Goal: Use online tool/utility: Use online tool/utility

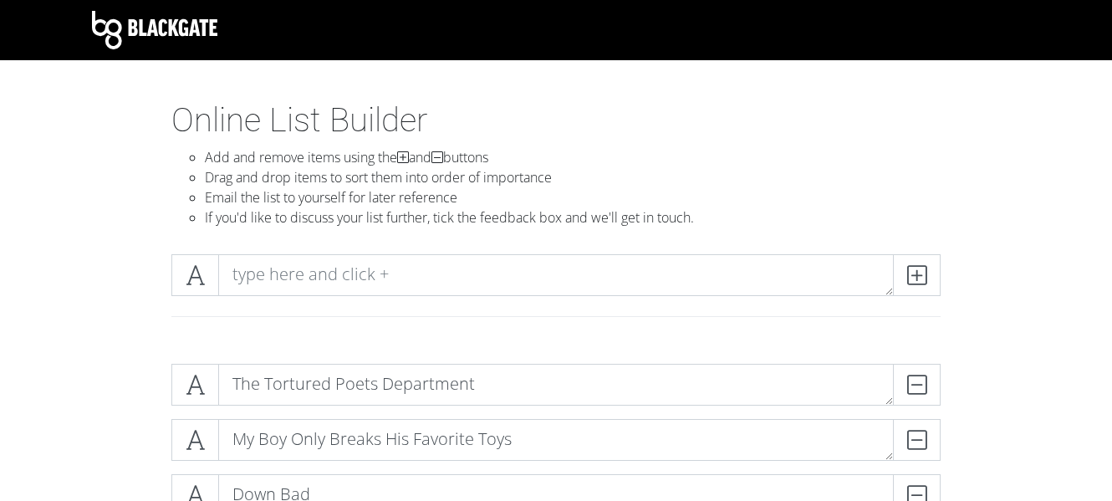
scroll to position [209, 0]
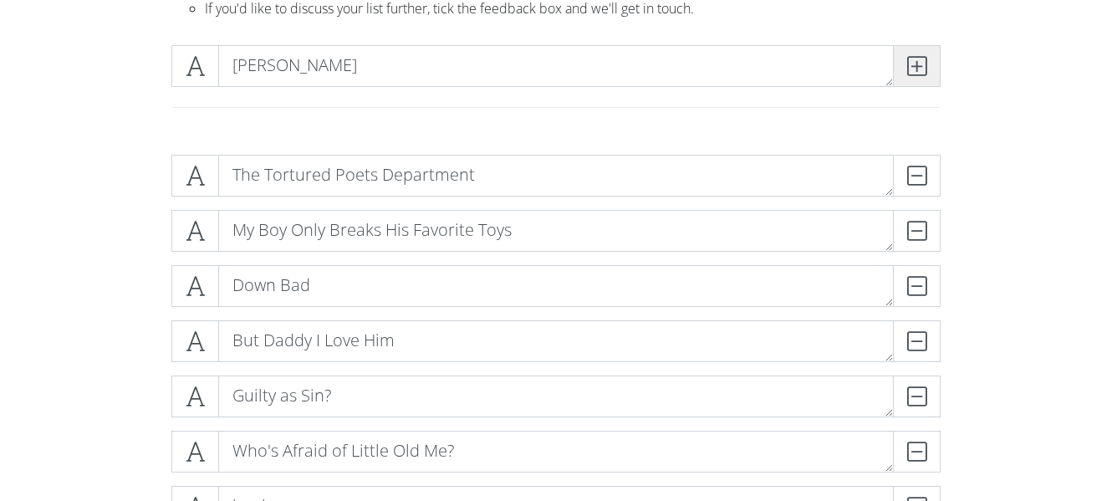
type textarea "[PERSON_NAME]"
click at [931, 68] on span at bounding box center [917, 66] width 48 height 42
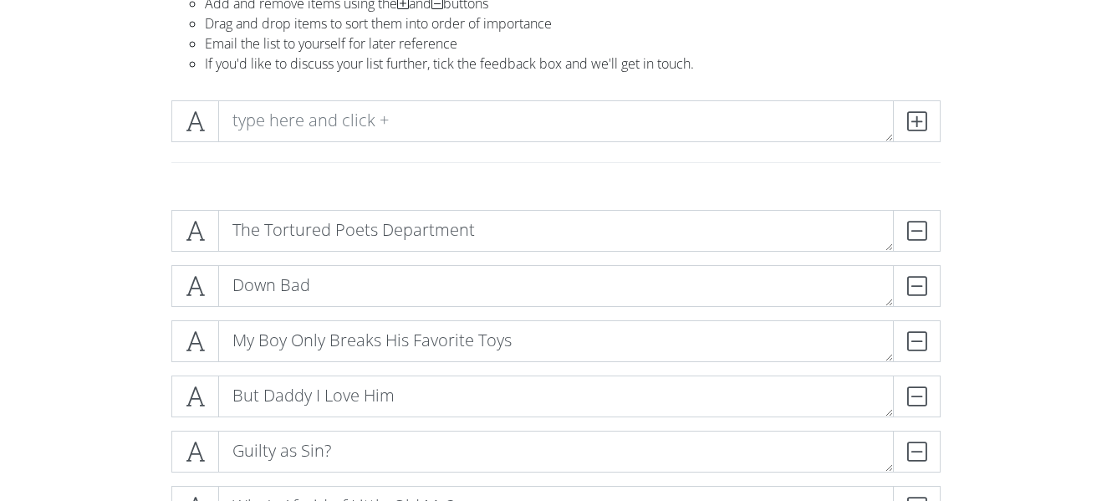
scroll to position [171, 0]
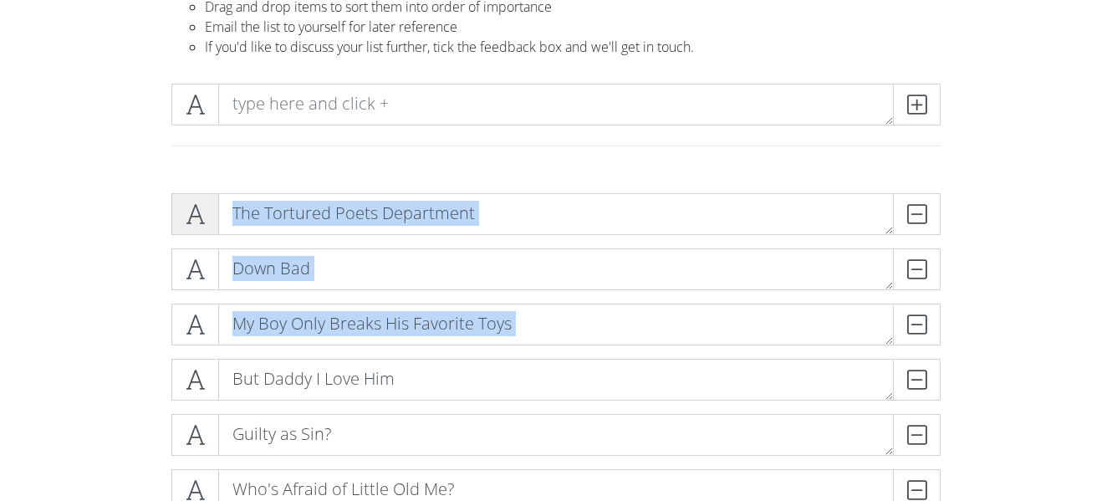
drag, startPoint x: 17, startPoint y: 250, endPoint x: 198, endPoint y: 223, distance: 183.3
click at [198, 223] on div "The Tortured Poets Department DELETE Down Bad DELETE My Boy Only Breaks His Fav…" at bounding box center [555, 441] width 769 height 496
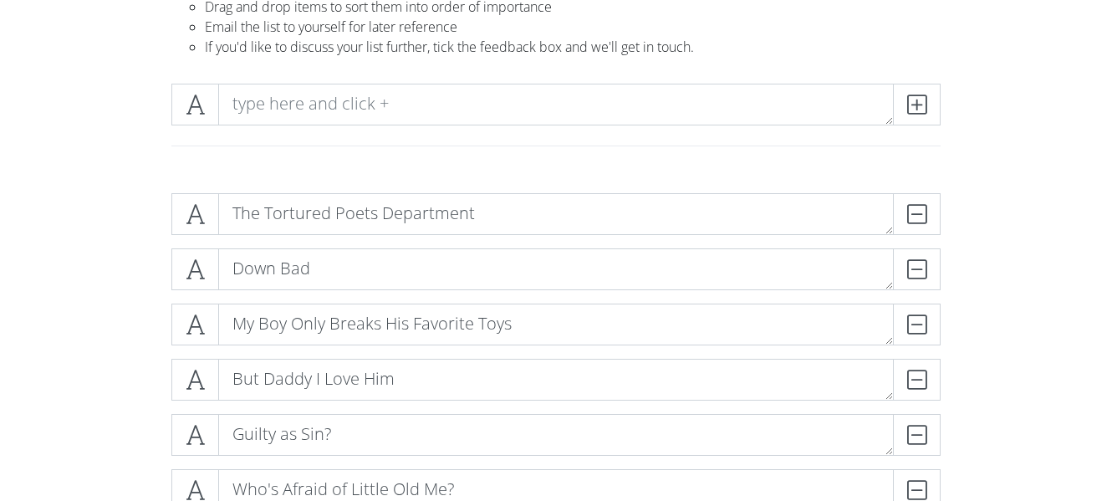
click at [143, 313] on div "The Tortured Poets Department DELETE Down Bad DELETE My Boy Only Breaks His Fav…" at bounding box center [555, 441] width 953 height 523
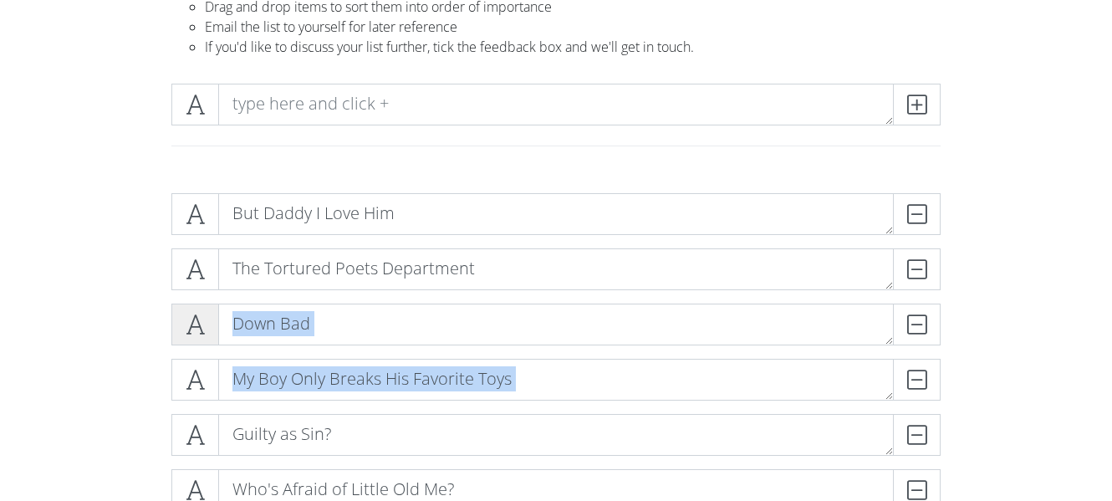
drag, startPoint x: 1, startPoint y: 198, endPoint x: 193, endPoint y: 322, distance: 228.6
click at [193, 322] on div "But Daddy I Love Him DELETE The Tortured Poets Department DELETE Down Bad DELET…" at bounding box center [555, 441] width 769 height 496
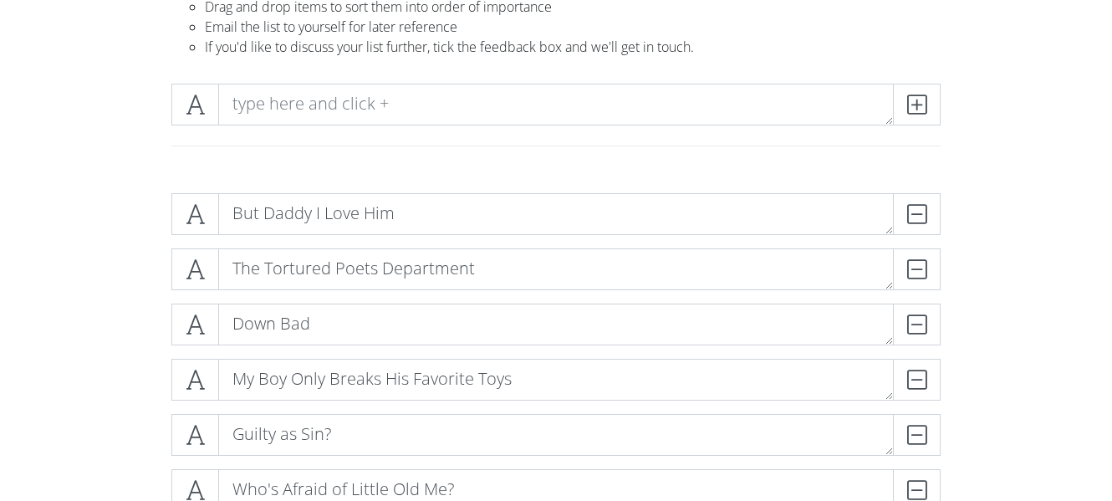
click at [95, 323] on div "But Daddy I Love Him DELETE The Tortured Poets Department DELETE Down Bad DELET…" at bounding box center [555, 441] width 953 height 523
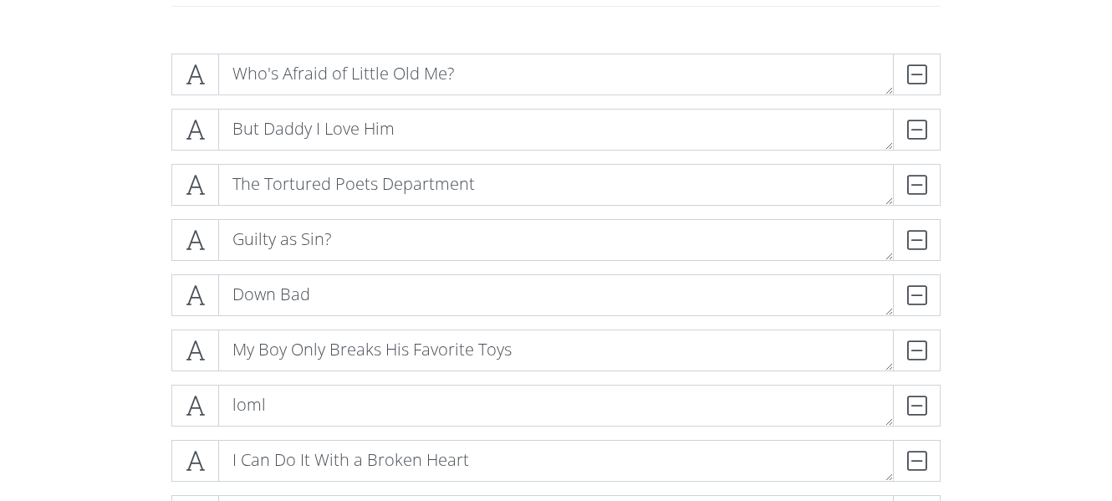
scroll to position [311, 0]
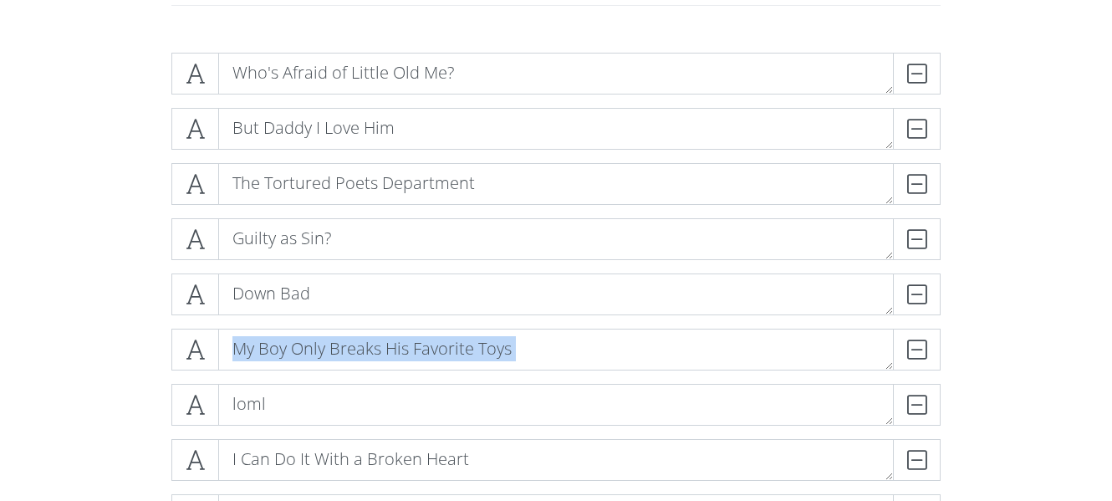
drag, startPoint x: 15, startPoint y: 187, endPoint x: 142, endPoint y: 353, distance: 208.6
click at [142, 353] on div "Who's Afraid of Little Old Me? DELETE But Daddy I Love Him DELETE The Tortured …" at bounding box center [555, 300] width 953 height 523
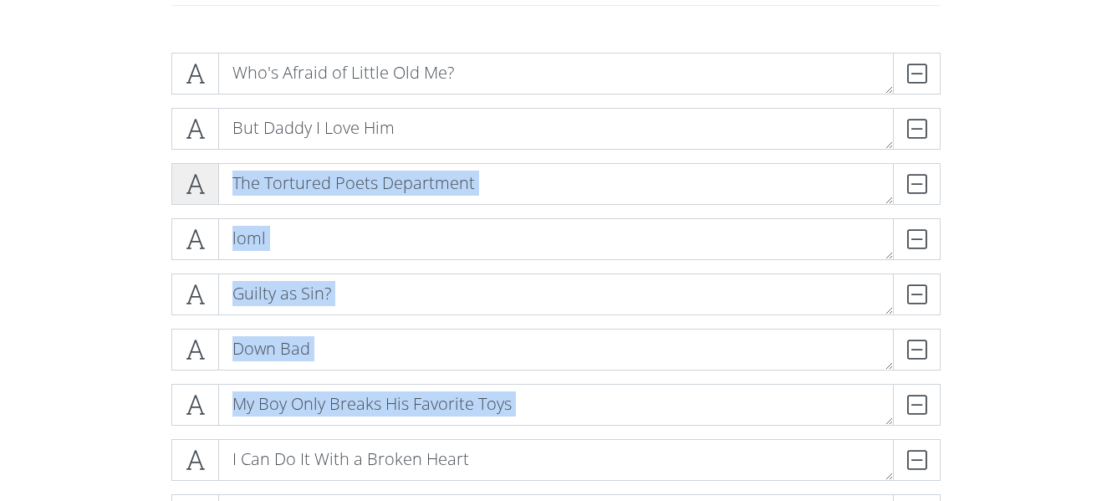
drag, startPoint x: 197, startPoint y: 465, endPoint x: 180, endPoint y: 194, distance: 271.4
click at [180, 194] on div "Who's Afraid of Little Old Me? DELETE But Daddy I Love Him DELETE The Tortured …" at bounding box center [555, 301] width 769 height 496
click at [130, 211] on div "Who's Afraid of Little Old Me? DELETE But Daddy I Love Him DELETE The Tortured …" at bounding box center [555, 300] width 953 height 523
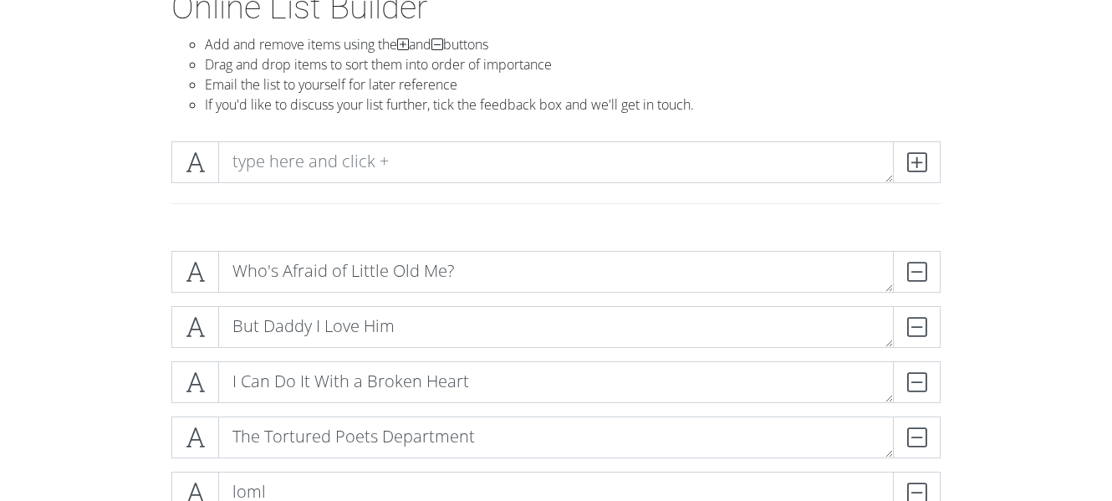
scroll to position [24, 0]
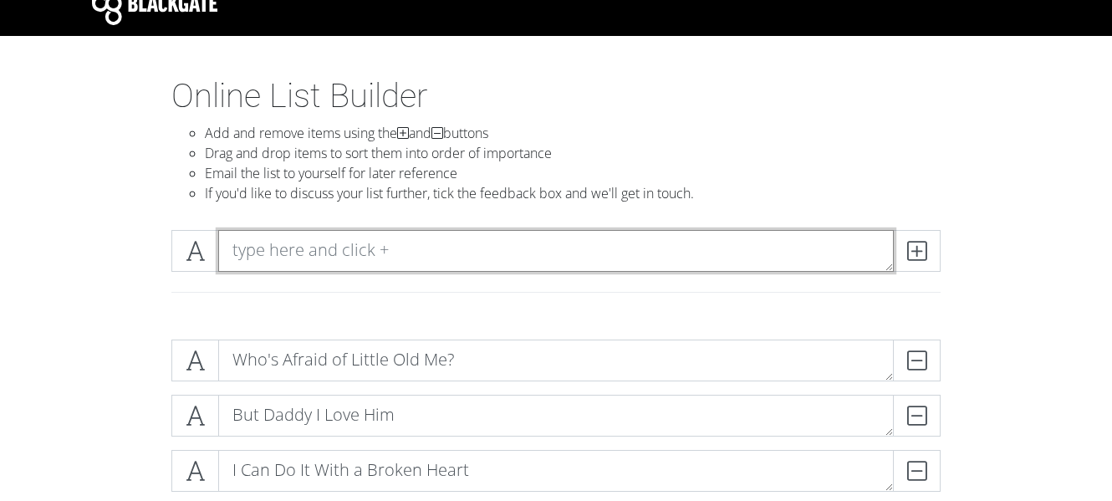
click at [445, 254] on textarea at bounding box center [555, 251] width 675 height 42
type textarea "The Alchemy"
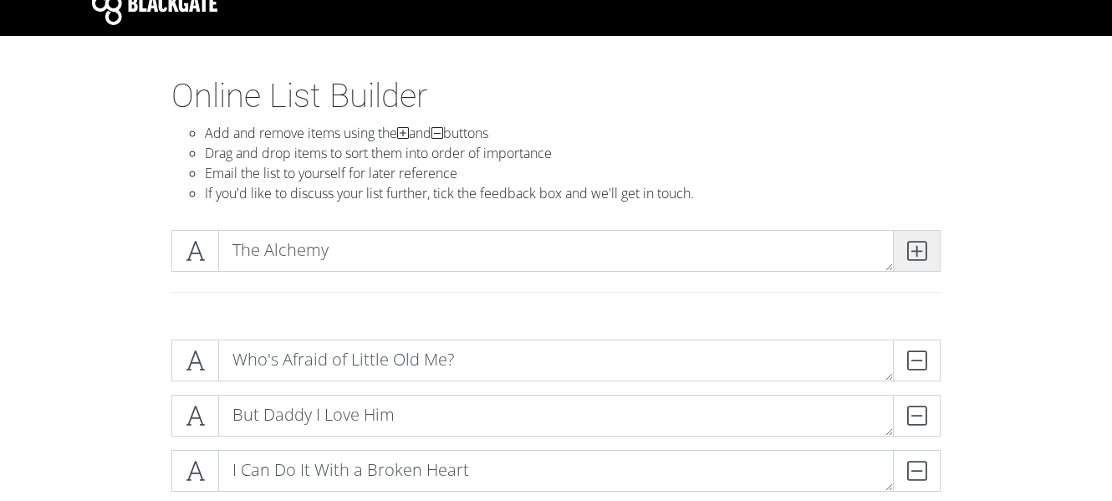
click at [909, 264] on span at bounding box center [917, 251] width 48 height 42
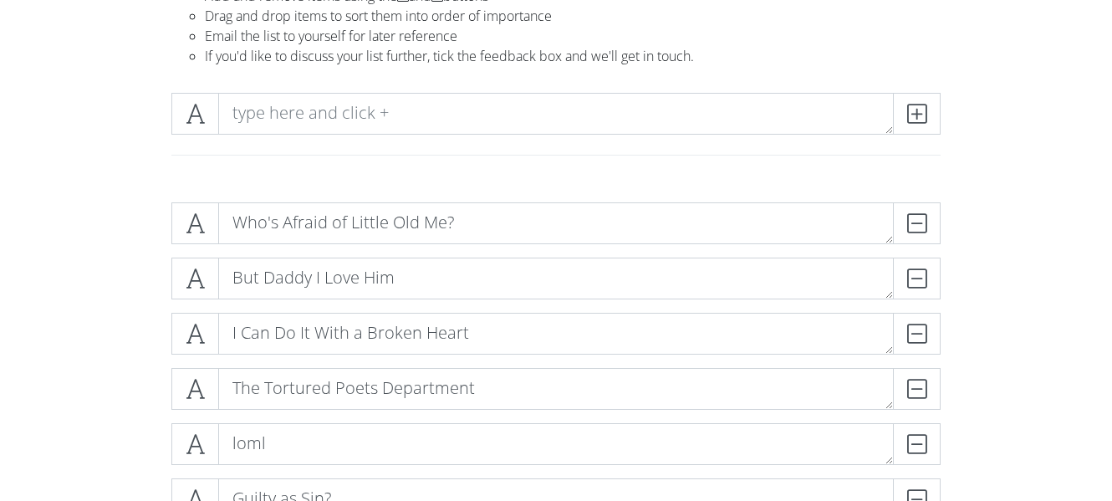
scroll to position [68, 0]
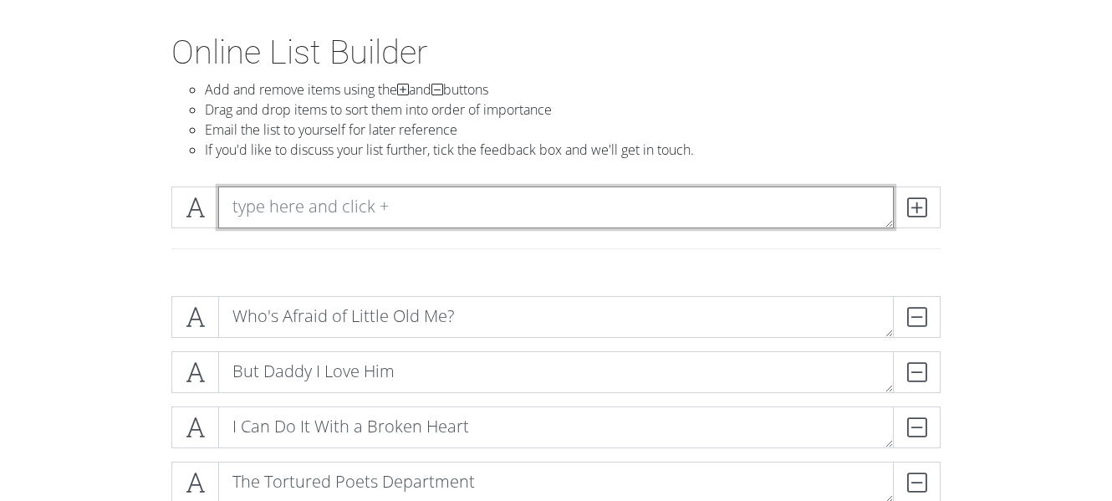
click at [302, 205] on textarea at bounding box center [555, 207] width 675 height 42
type textarea "So Long, [GEOGRAPHIC_DATA]"
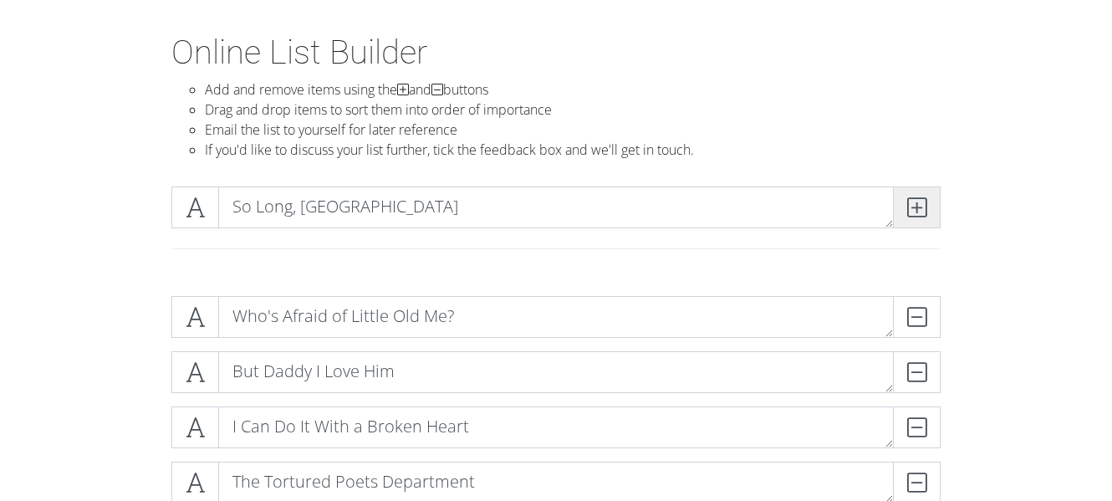
click at [902, 198] on span at bounding box center [917, 207] width 48 height 42
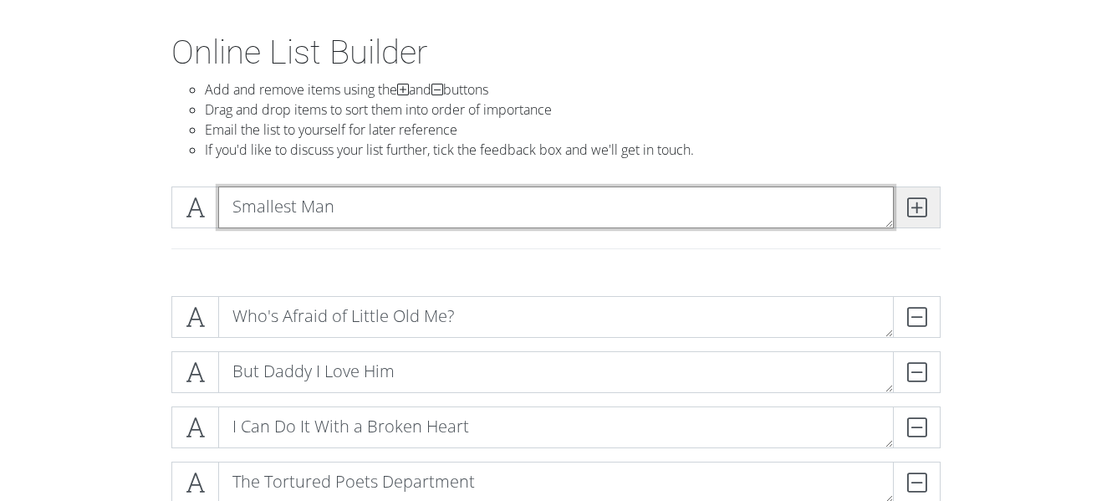
type textarea "Smallest Man"
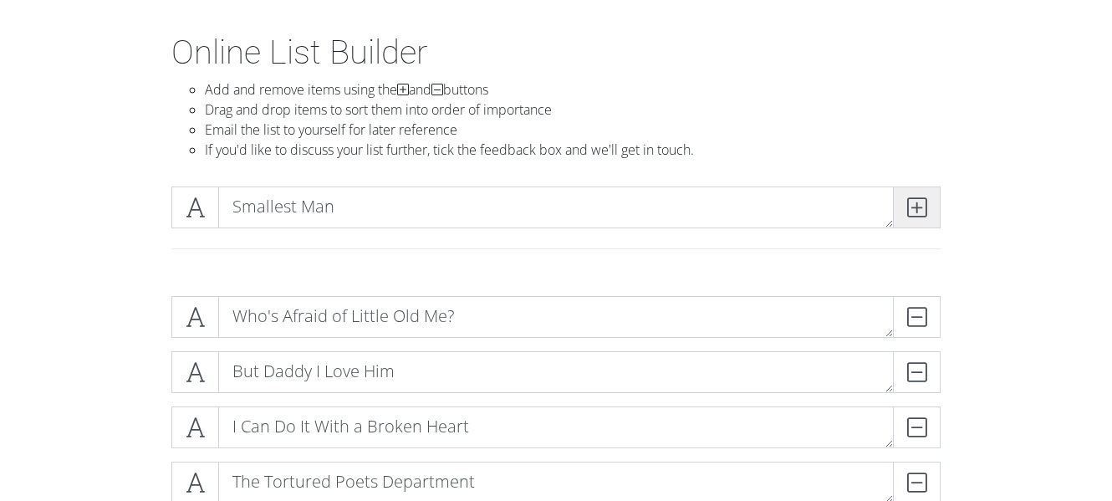
click at [909, 207] on icon at bounding box center [916, 207] width 19 height 17
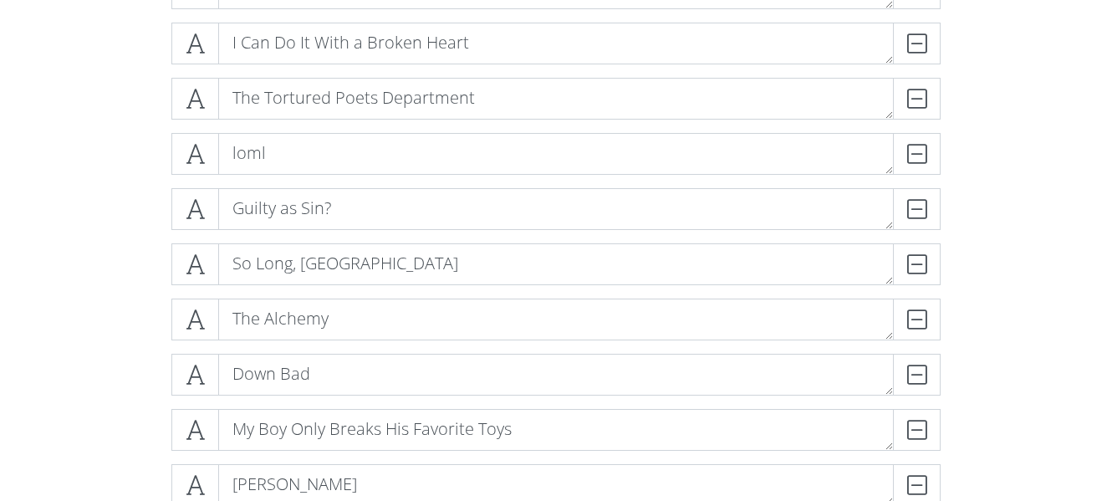
scroll to position [450, 0]
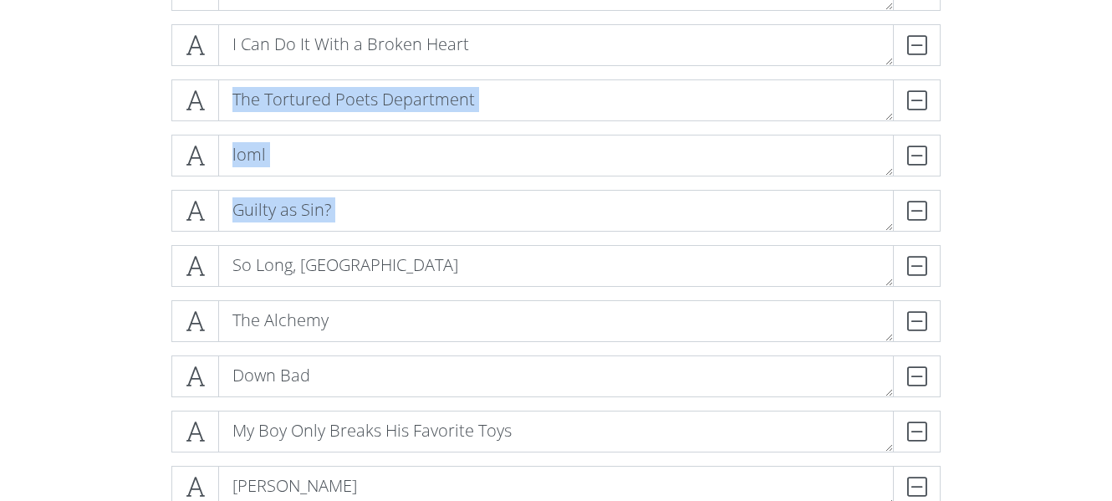
drag, startPoint x: 195, startPoint y: 271, endPoint x: 192, endPoint y: 124, distance: 147.1
click at [192, 120] on div "Who's Afraid of Little Old Me? DELETE But Daddy I Love Him DELETE I Can Do It W…" at bounding box center [555, 245] width 769 height 662
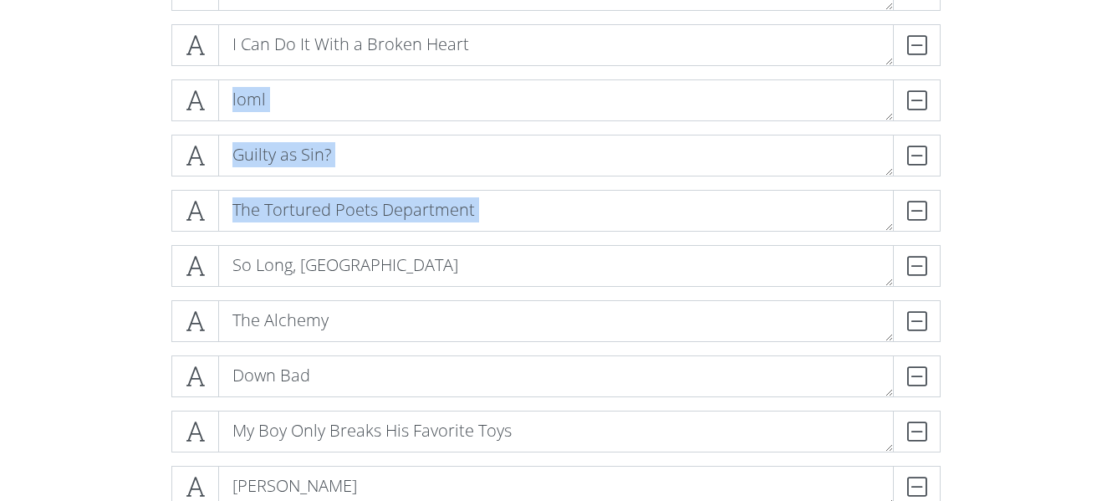
drag, startPoint x: 191, startPoint y: 253, endPoint x: 193, endPoint y: 130, distance: 122.9
click at [193, 130] on div "Who's Afraid of Little Old Me? DELETE But Daddy I Love Him DELETE I Can Do It W…" at bounding box center [555, 245] width 769 height 662
click at [153, 145] on div "Who's Afraid of Little Old Me? DELETE But Daddy I Love Him DELETE I Can Do It W…" at bounding box center [555, 245] width 953 height 689
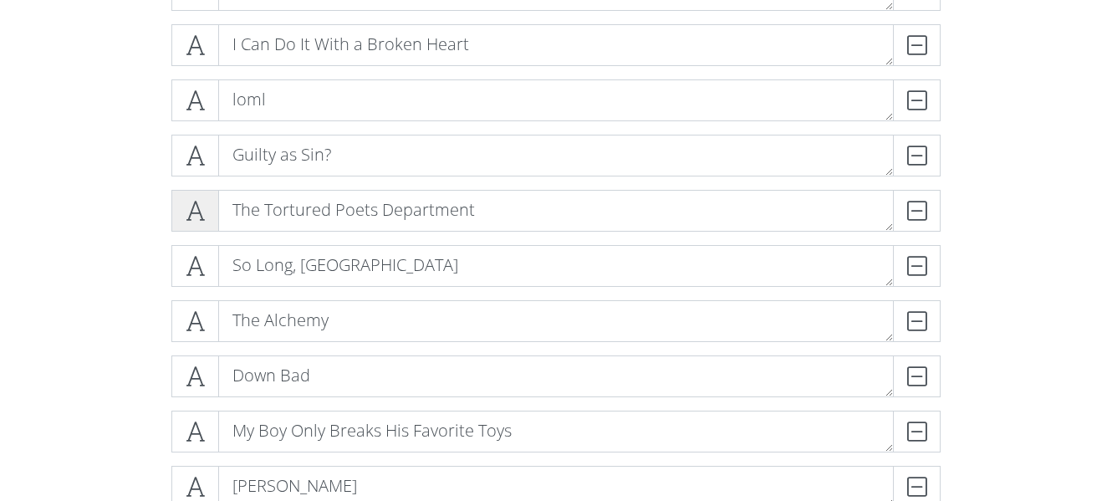
click at [185, 211] on span at bounding box center [195, 211] width 48 height 42
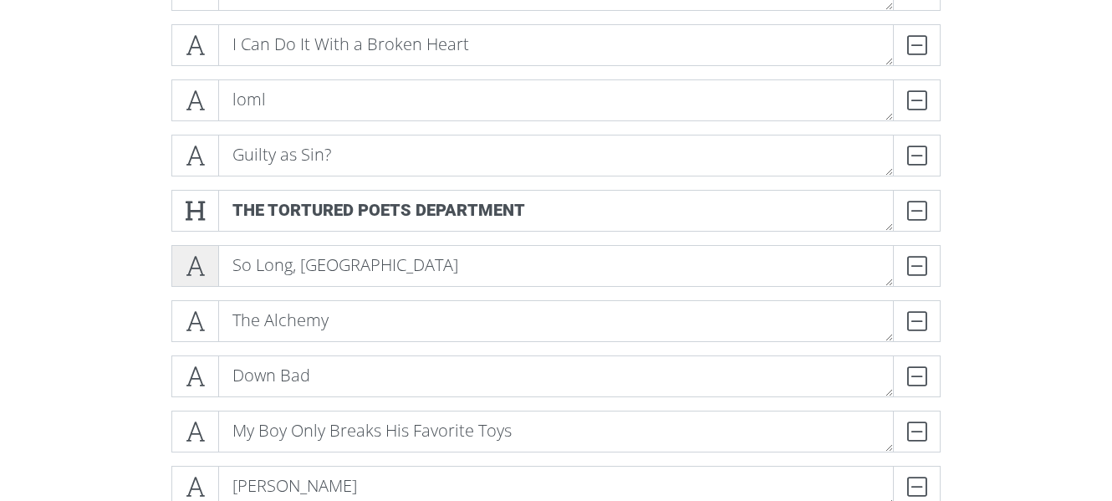
click at [192, 249] on span at bounding box center [195, 266] width 48 height 42
click at [192, 252] on span at bounding box center [195, 266] width 48 height 42
click at [192, 216] on icon at bounding box center [195, 210] width 19 height 17
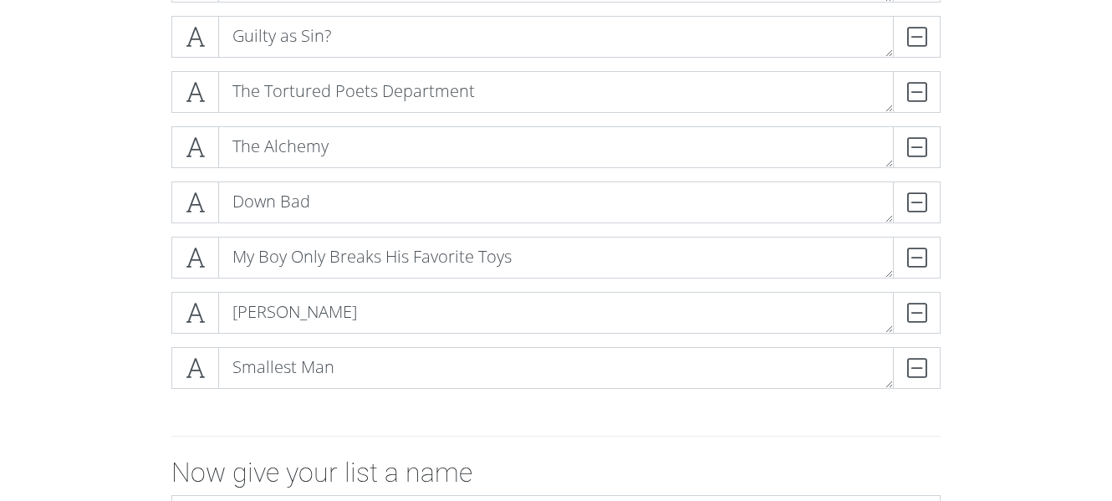
scroll to position [642, 0]
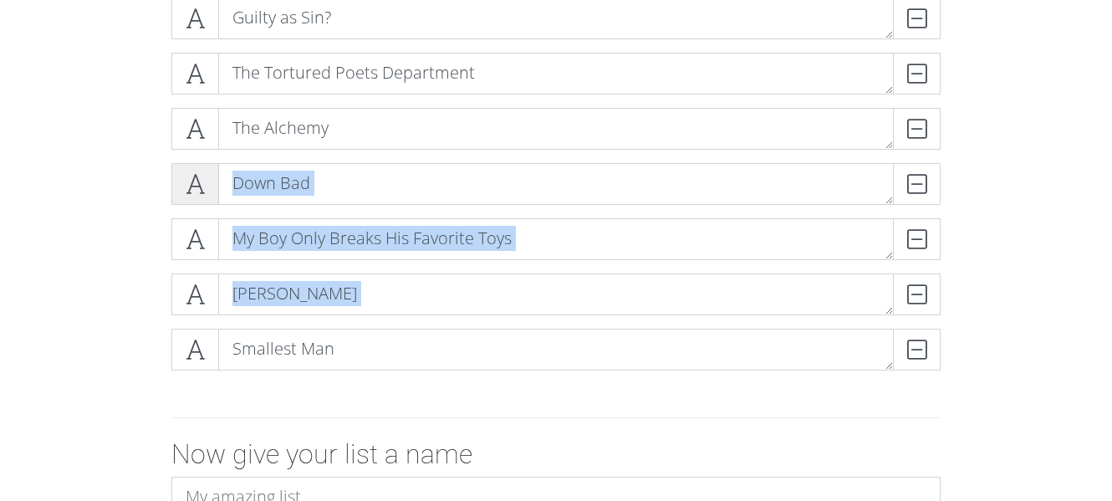
drag, startPoint x: 201, startPoint y: 348, endPoint x: 201, endPoint y: 187, distance: 160.5
click at [201, 187] on div "Who's Afraid of Little Old Me? DELETE But Daddy I Love Him DELETE I Can Do It W…" at bounding box center [555, 53] width 769 height 662
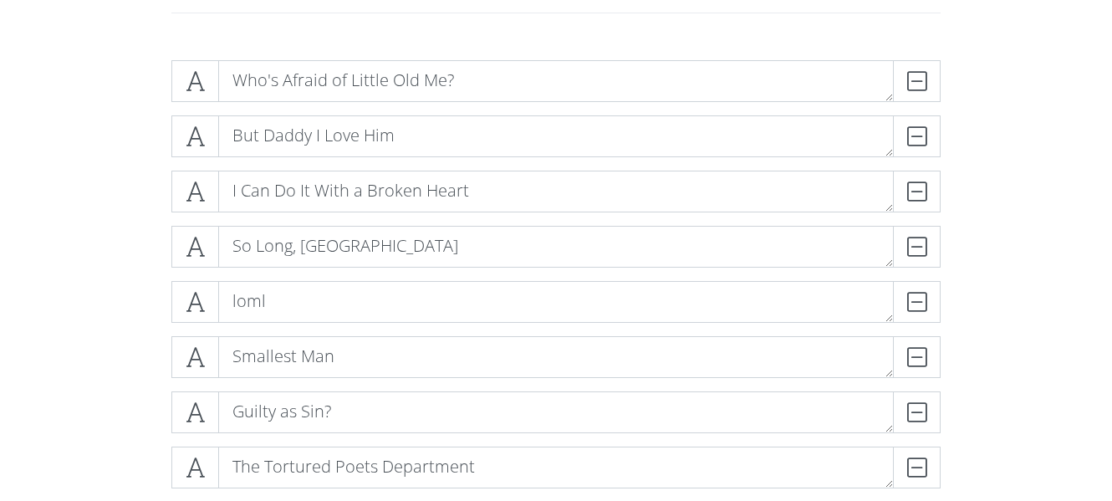
scroll to position [292, 0]
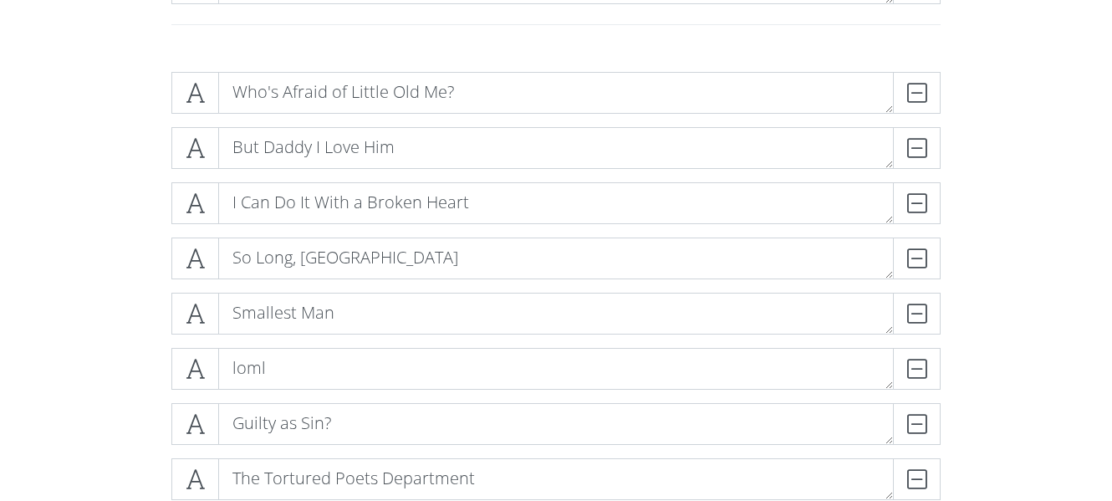
click at [112, 374] on div "Who's Afraid of Little Old Me? DELETE But Daddy I Love Him DELETE I Can Do It W…" at bounding box center [555, 403] width 953 height 689
click at [191, 150] on icon at bounding box center [195, 148] width 19 height 17
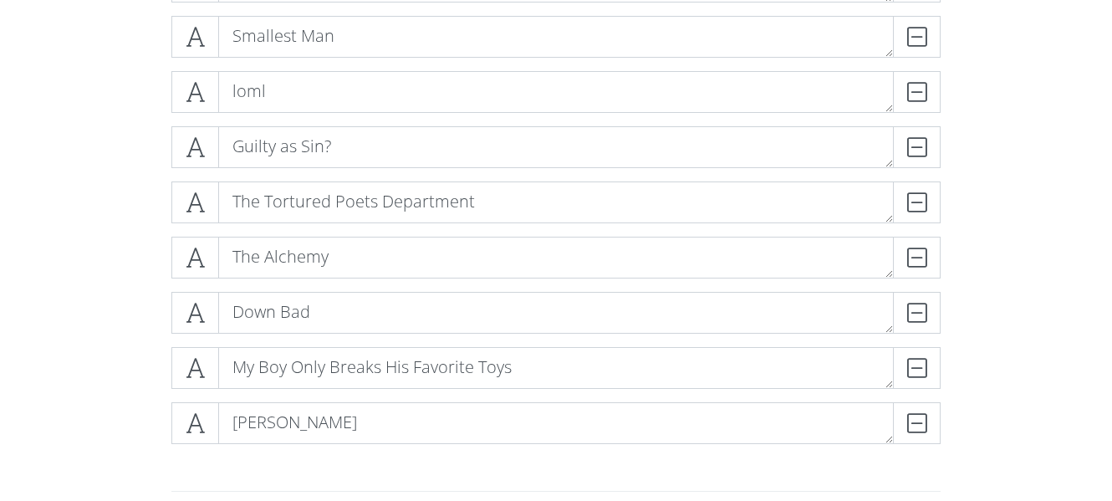
scroll to position [539, 0]
